Goal: Information Seeking & Learning: Learn about a topic

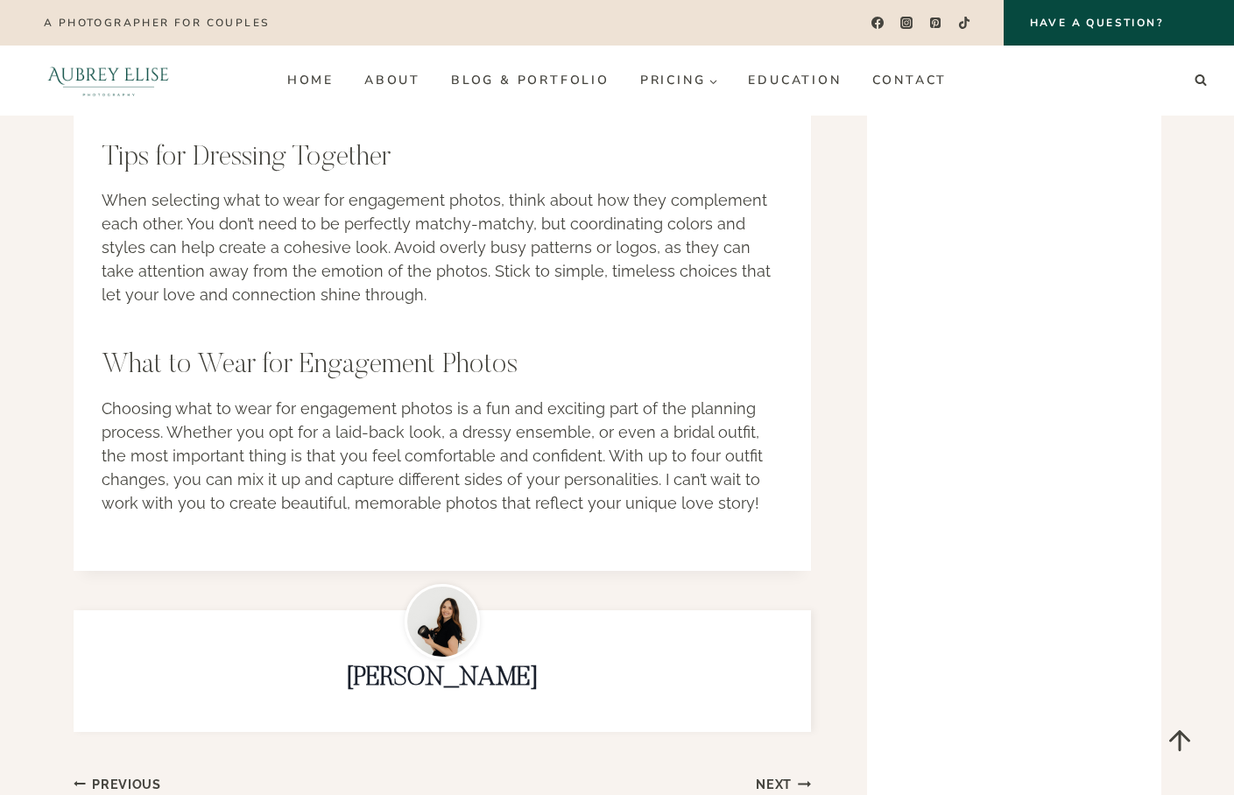
scroll to position [2102, 0]
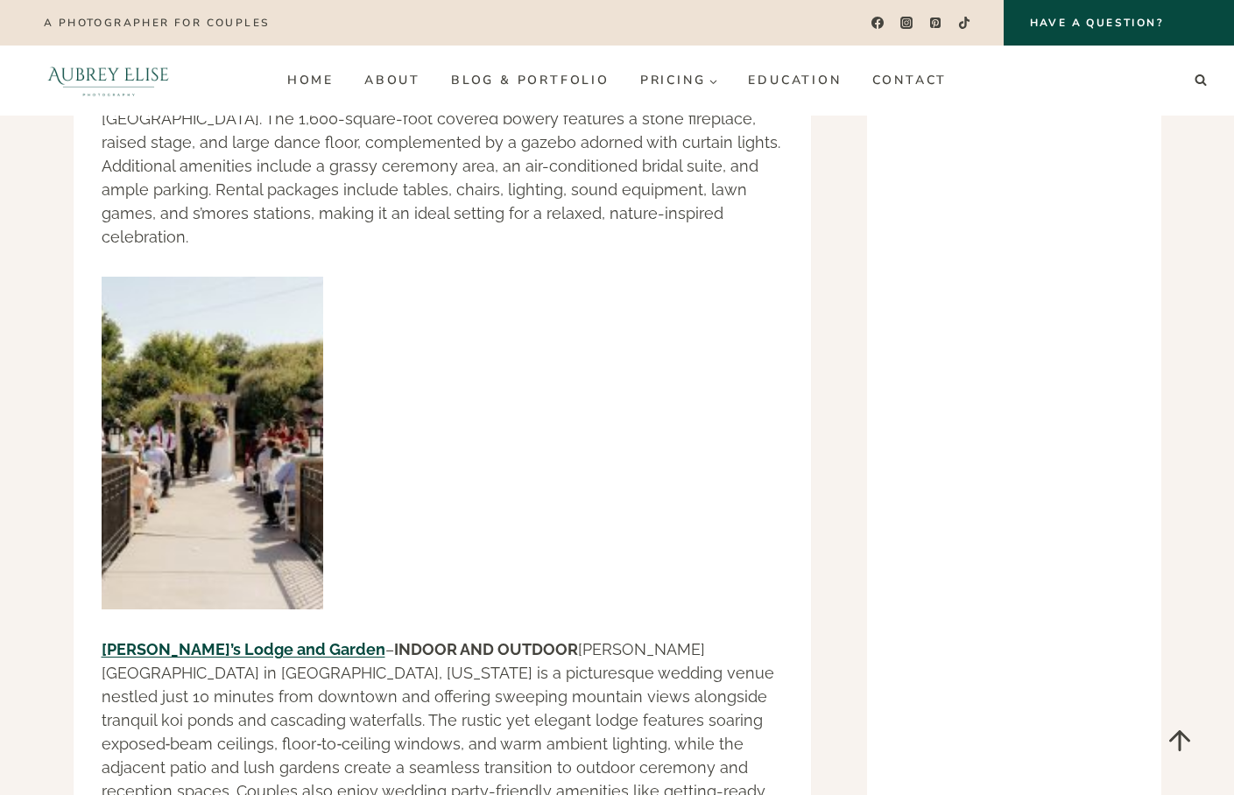
scroll to position [4642, 0]
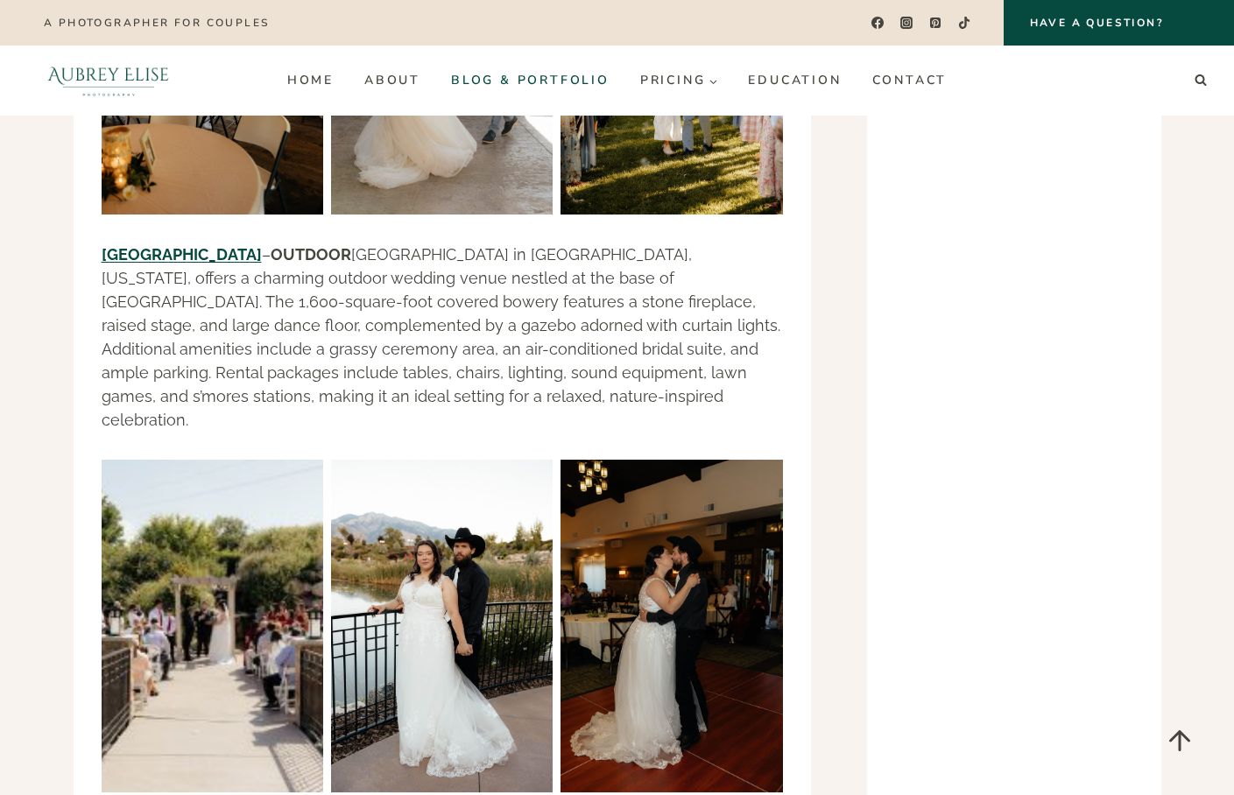
click at [569, 88] on link "Blog & Portfolio" at bounding box center [529, 81] width 189 height 28
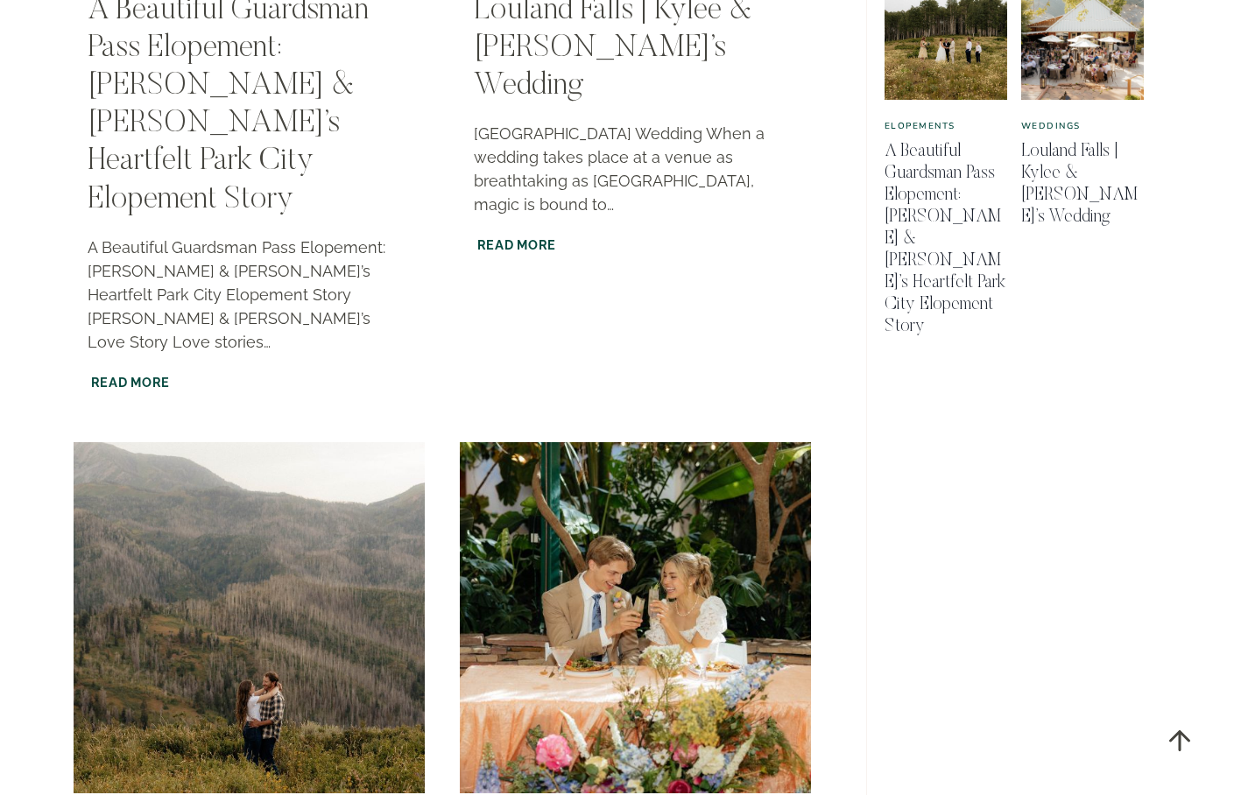
scroll to position [1401, 0]
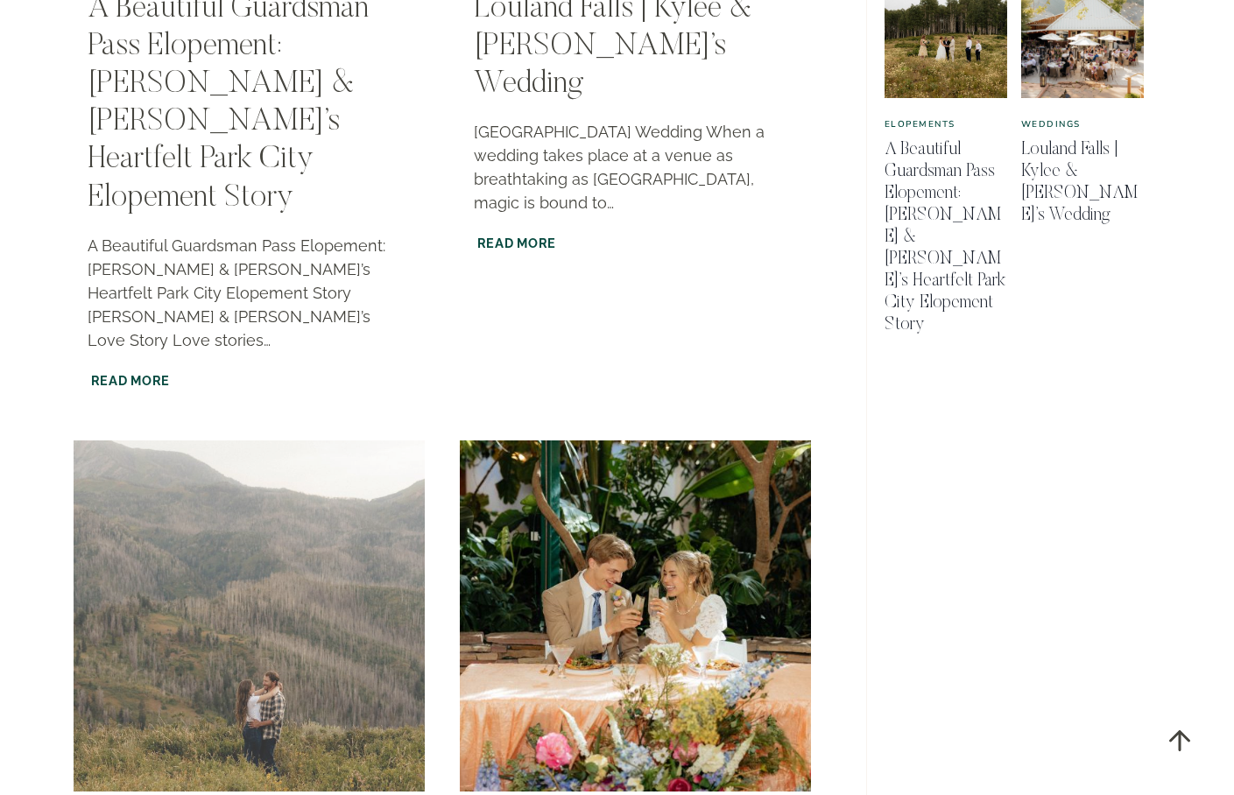
click at [221, 480] on img "Mt Nebo Utah | Kristin & Ty’s Engagements" at bounding box center [248, 616] width 358 height 358
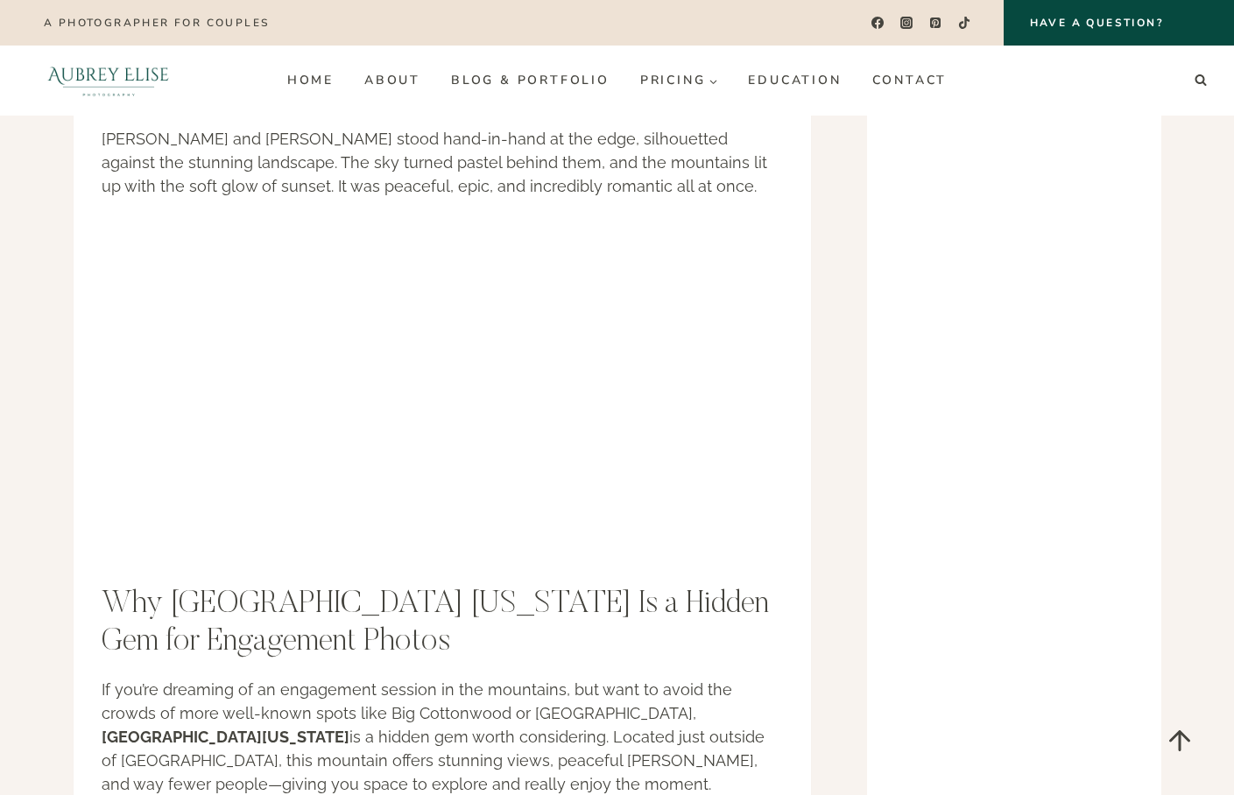
scroll to position [2452, 0]
